Goal: Navigation & Orientation: Find specific page/section

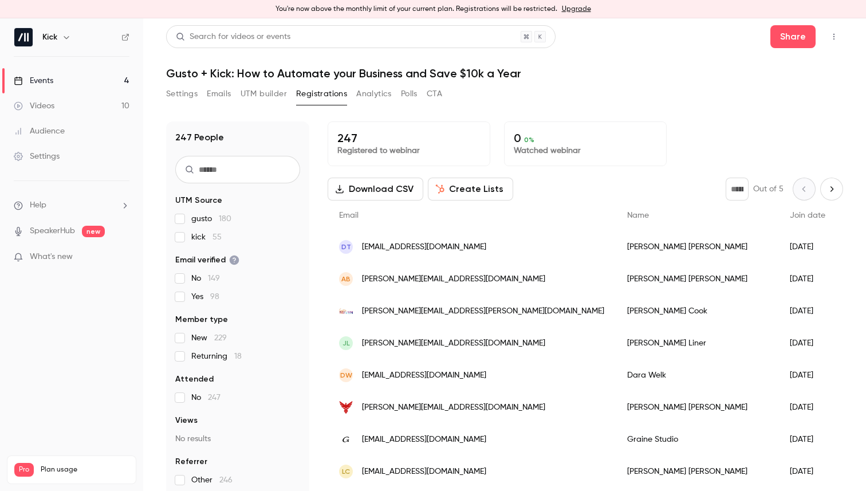
click at [629, 91] on div "Settings Emails UTM builder Registrations Analytics Polls CTA" at bounding box center [504, 96] width 677 height 23
click at [81, 80] on link "Events 4" at bounding box center [71, 80] width 143 height 25
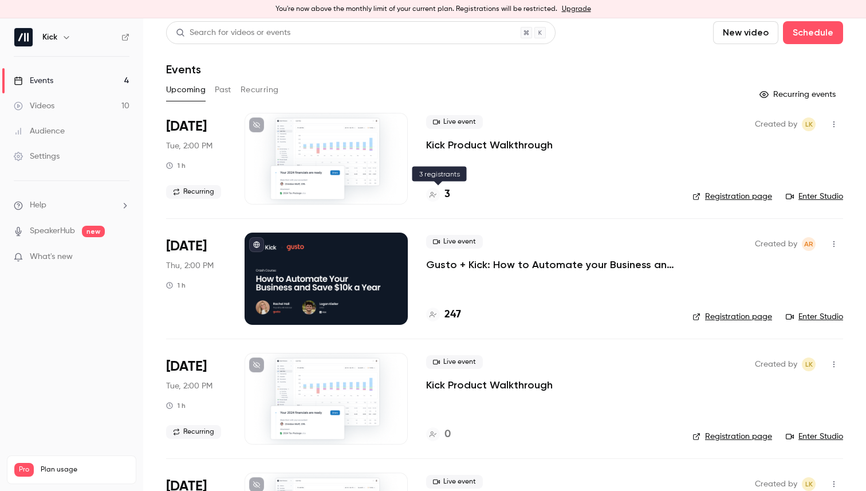
scroll to position [3, 0]
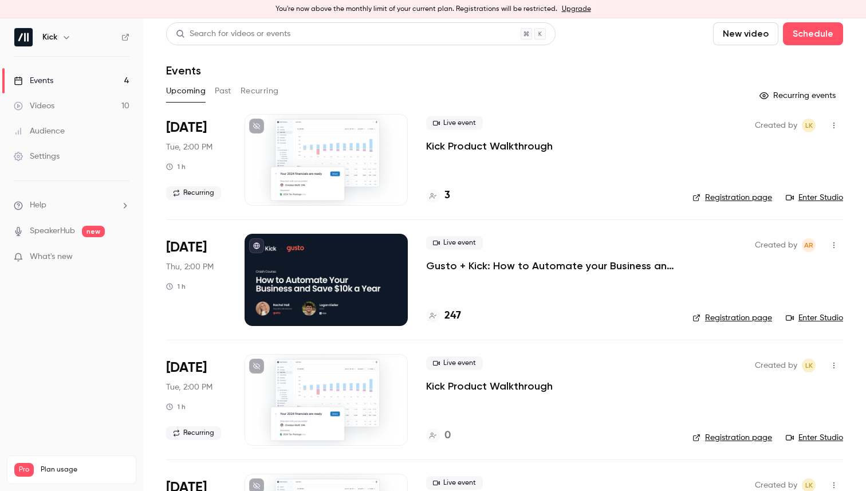
click at [229, 91] on button "Past" at bounding box center [223, 91] width 17 height 18
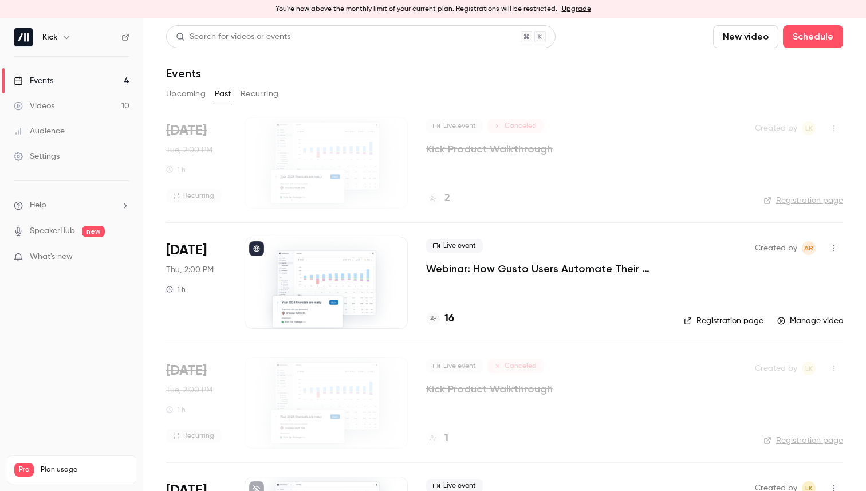
click at [82, 78] on link "Events 4" at bounding box center [71, 80] width 143 height 25
